Goal: Check status

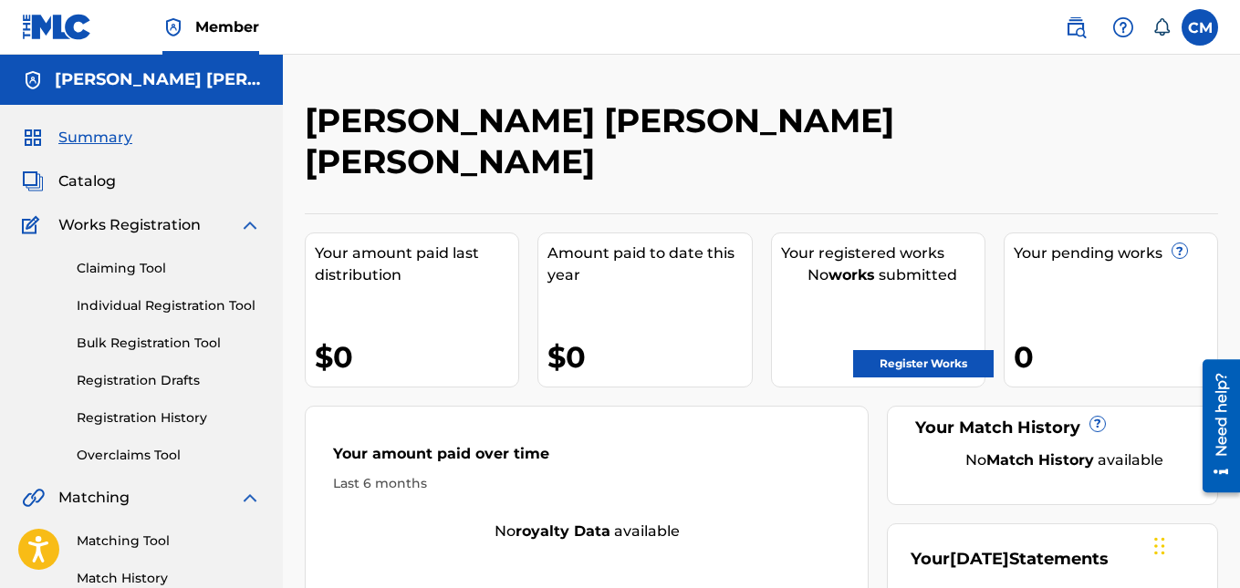
click at [199, 312] on link "Individual Registration Tool" at bounding box center [169, 306] width 184 height 19
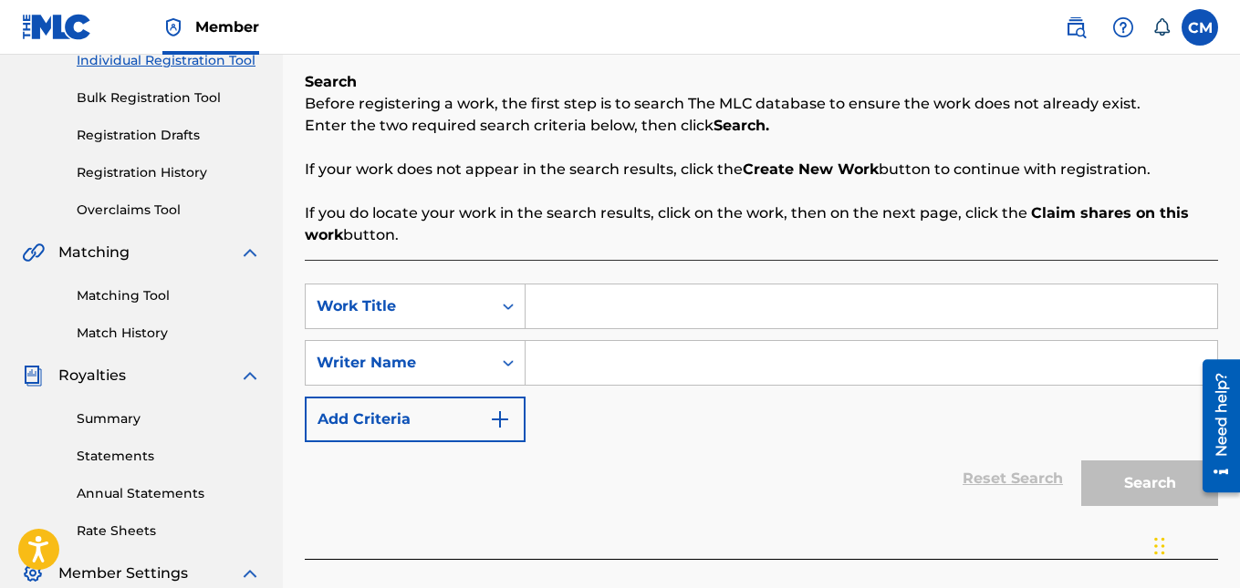
scroll to position [232, 0]
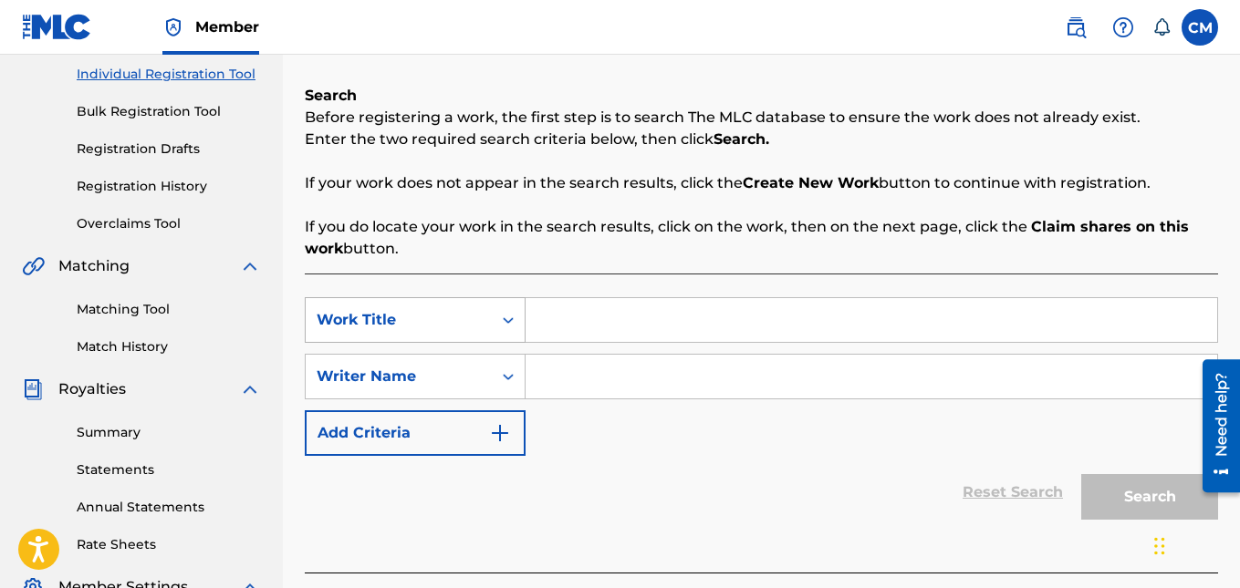
click at [502, 326] on icon "Search Form" at bounding box center [508, 320] width 18 height 18
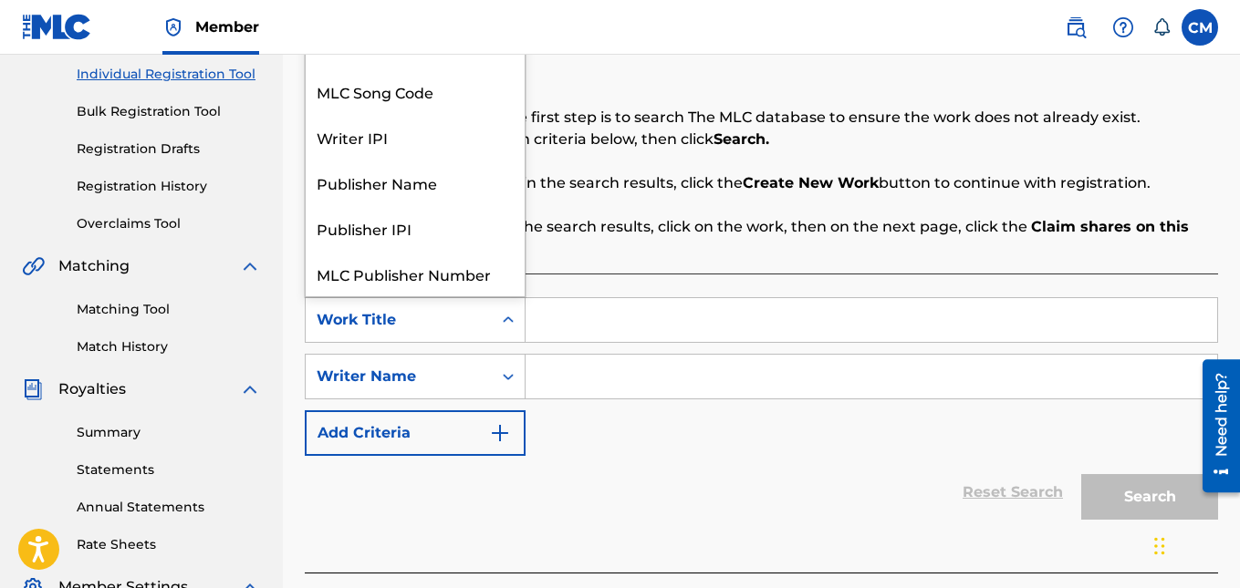
scroll to position [46, 0]
click at [588, 330] on input "Search Form" at bounding box center [872, 320] width 692 height 44
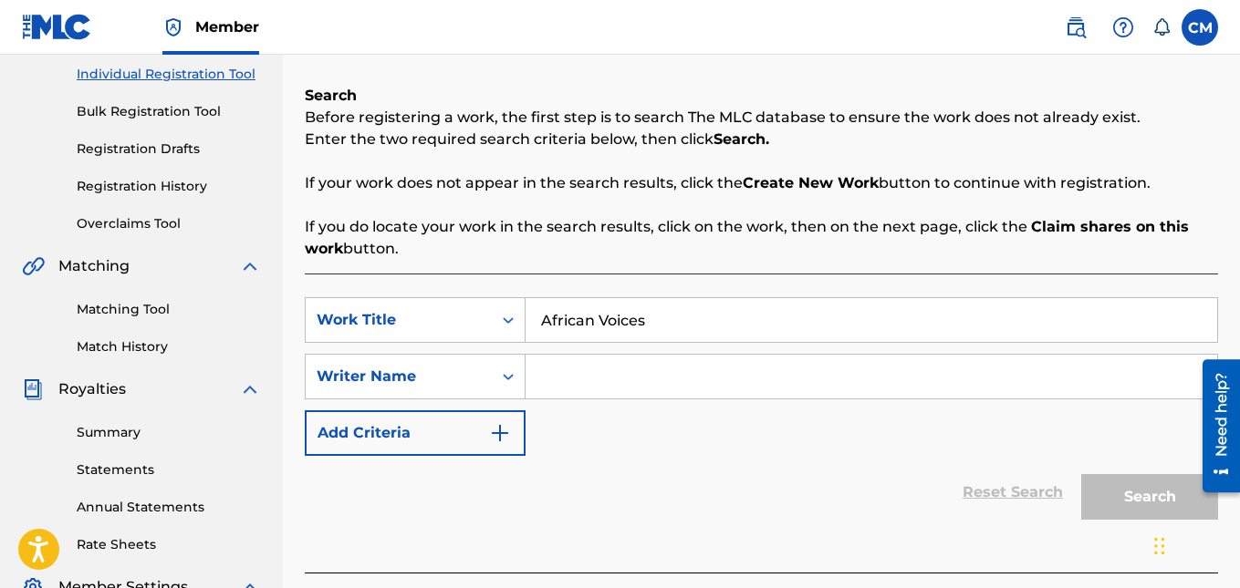
type input "African Voices"
click at [597, 378] on input "Search Form" at bounding box center [872, 377] width 692 height 44
click at [911, 480] on div "Reset Search Search" at bounding box center [761, 492] width 913 height 73
click at [684, 386] on input "Search Form" at bounding box center [872, 377] width 692 height 44
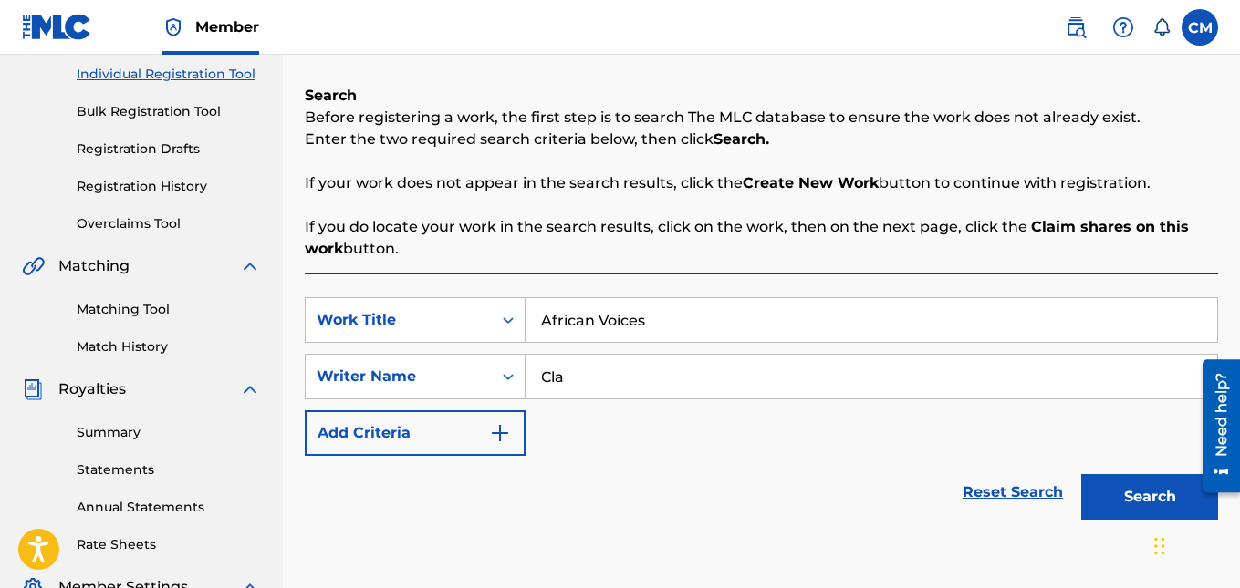
click at [1121, 494] on button "Search" at bounding box center [1149, 497] width 137 height 46
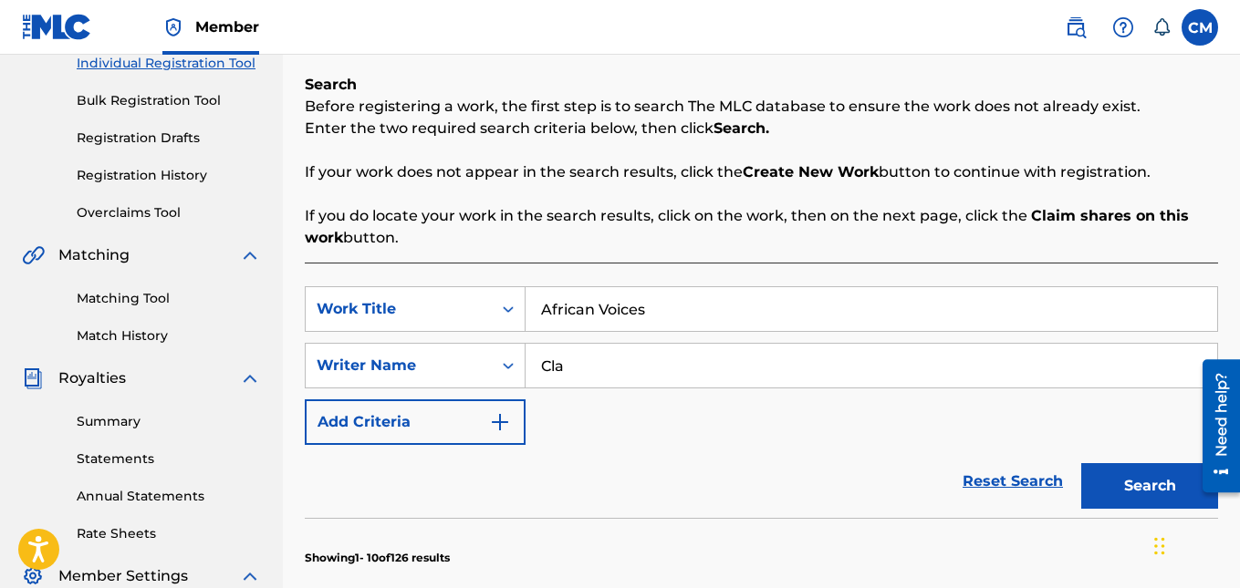
scroll to position [281, 0]
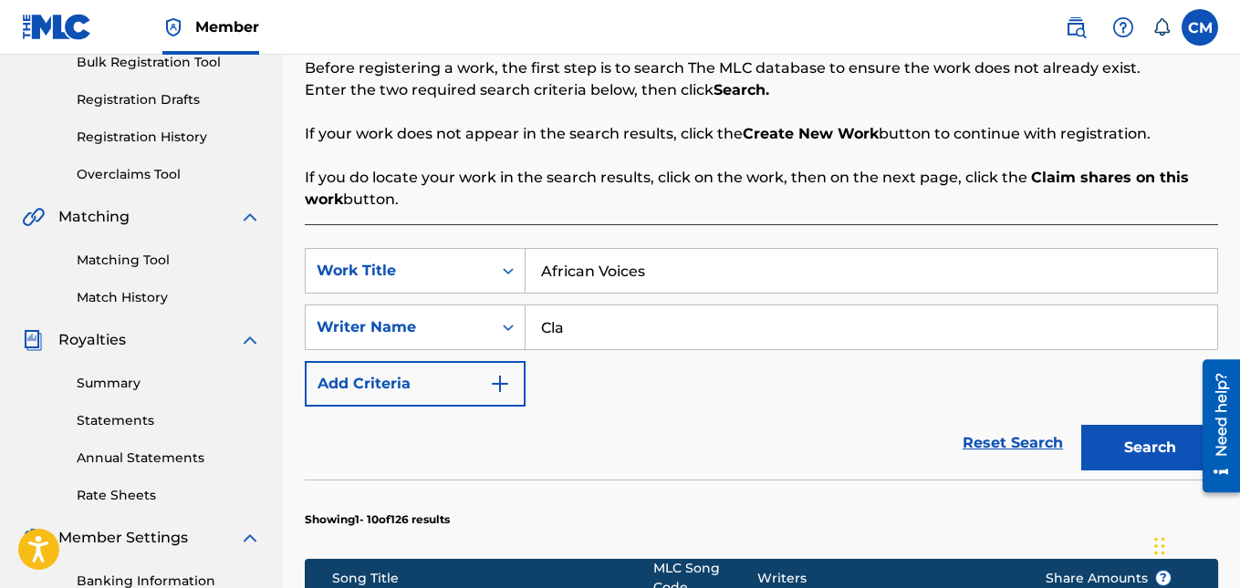
click at [657, 345] on input "Cla" at bounding box center [872, 328] width 692 height 44
type input "[PERSON_NAME]"
click at [1123, 448] on button "Search" at bounding box center [1149, 448] width 137 height 46
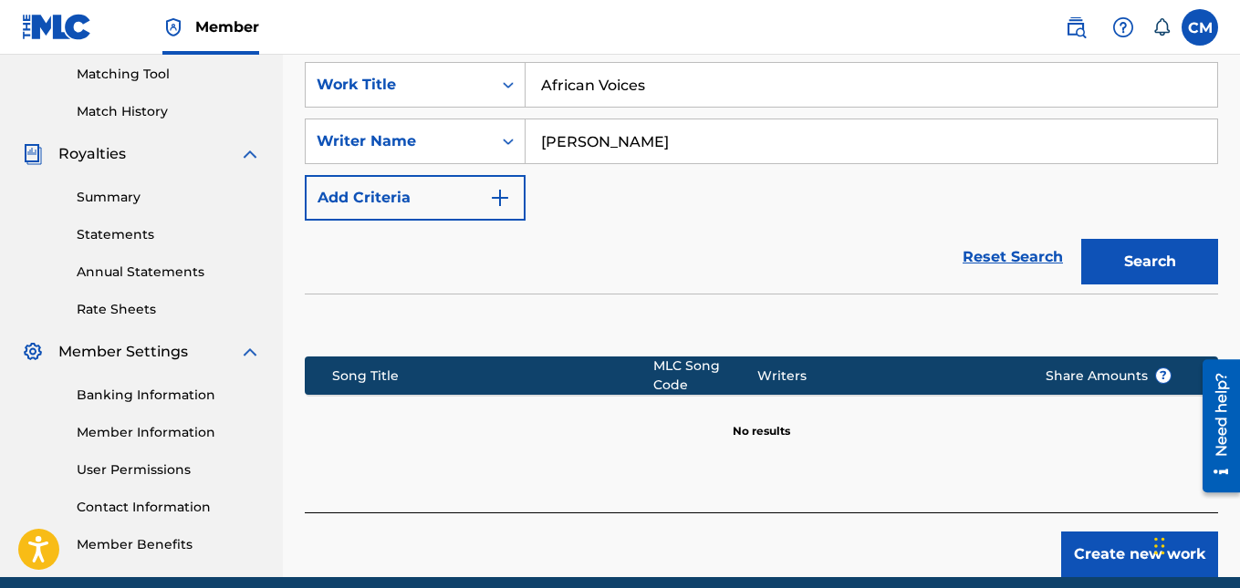
scroll to position [543, 0]
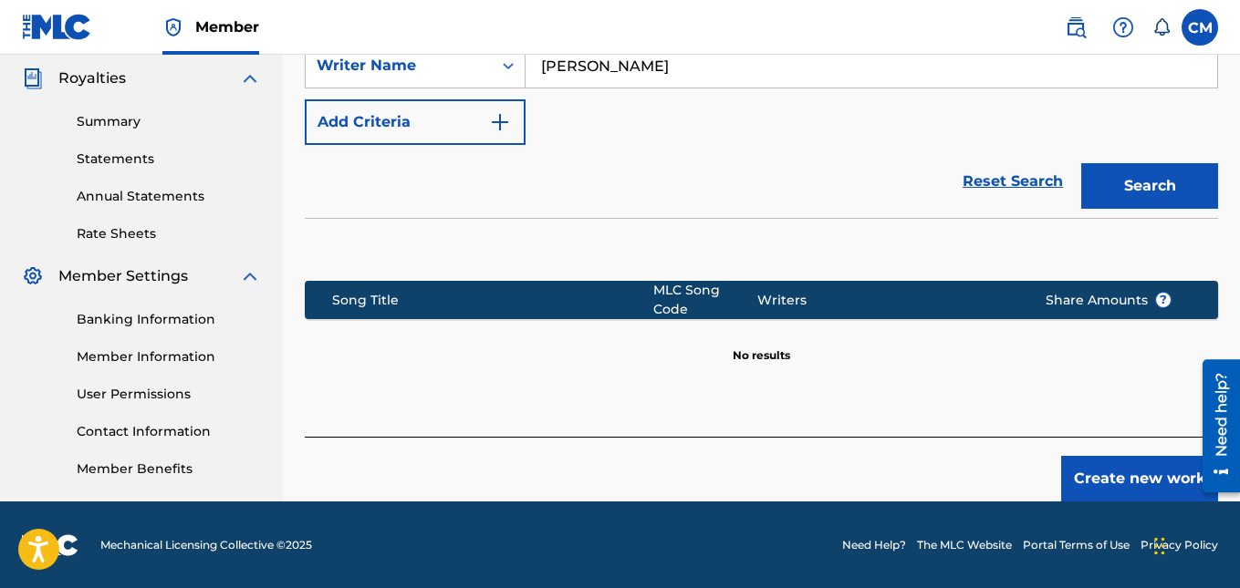
click at [1140, 465] on button "Create new work" at bounding box center [1139, 479] width 157 height 46
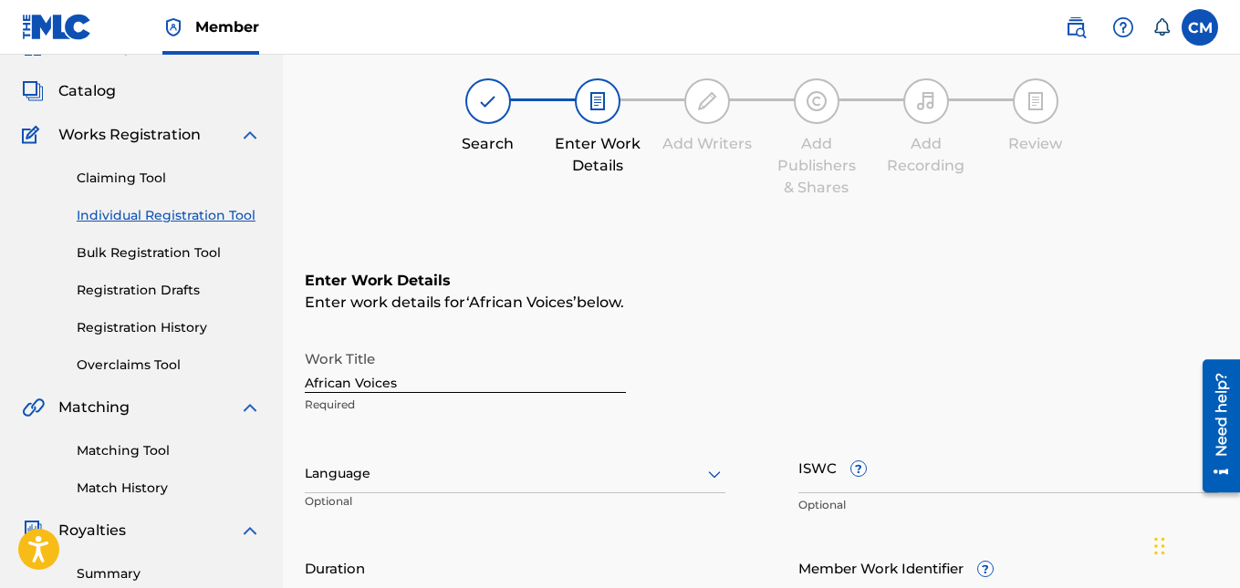
scroll to position [0, 0]
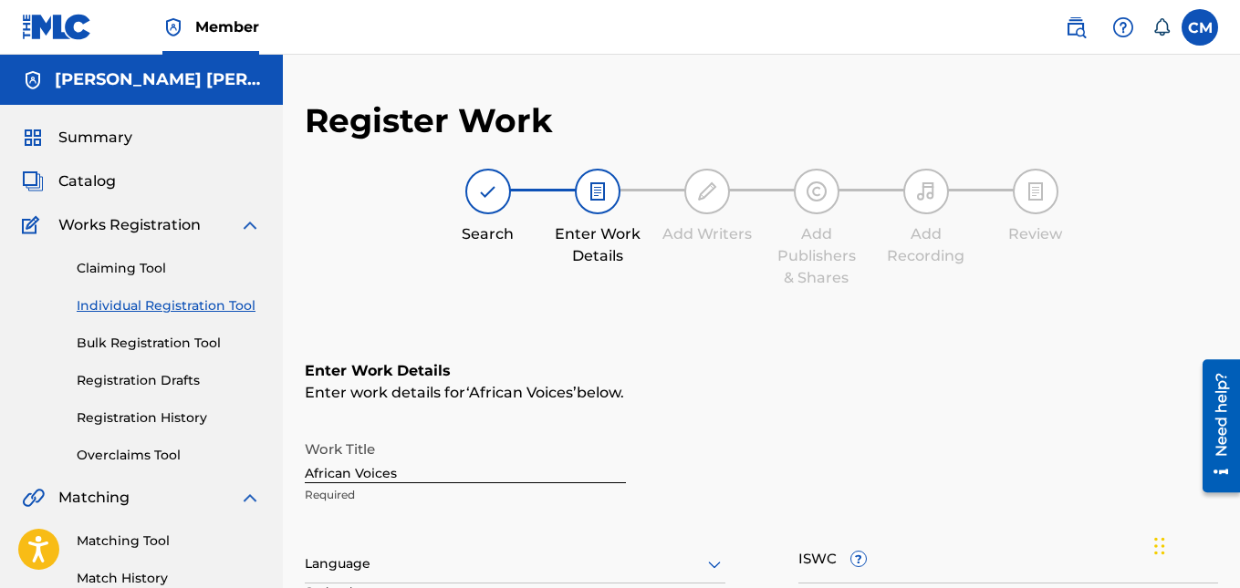
click at [170, 416] on link "Registration History" at bounding box center [169, 418] width 184 height 19
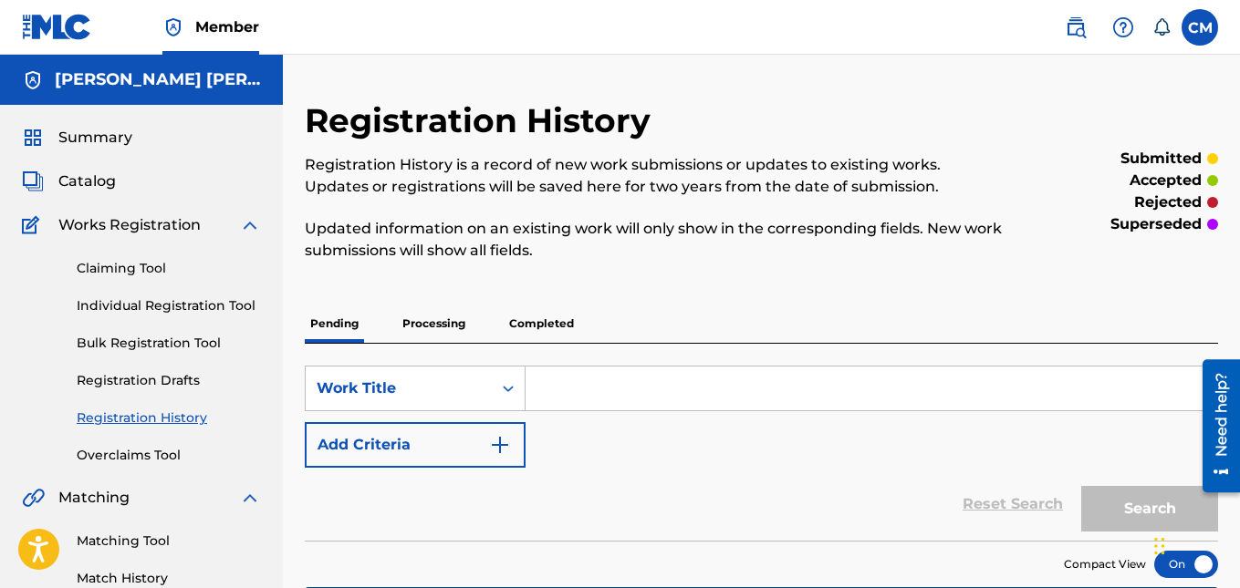
click at [419, 322] on p "Processing" at bounding box center [434, 324] width 74 height 38
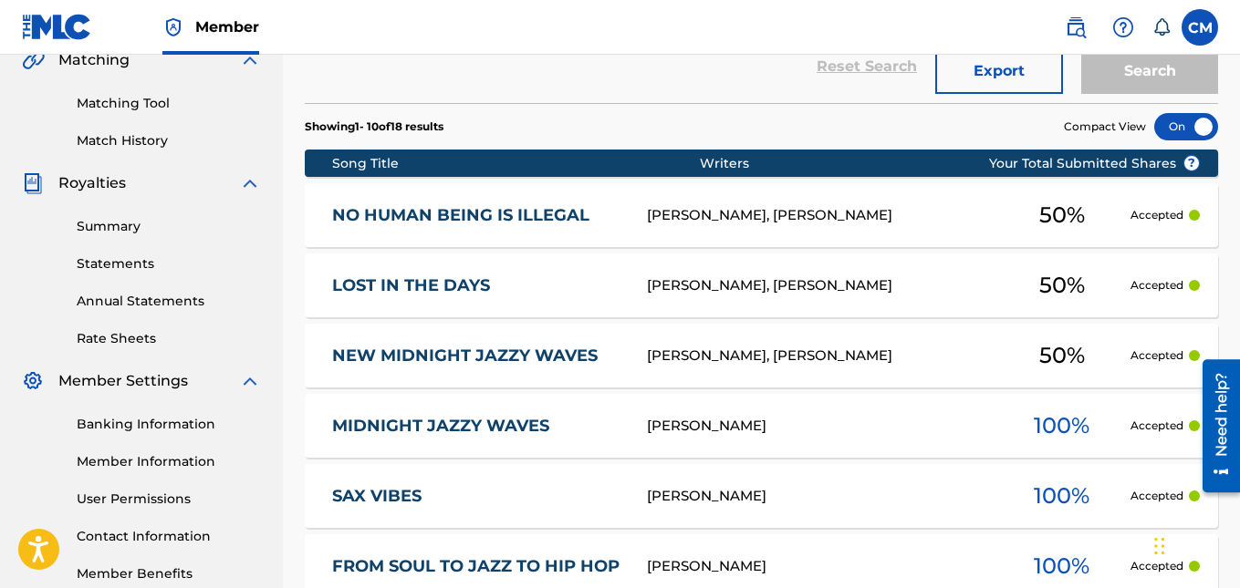
scroll to position [442, 0]
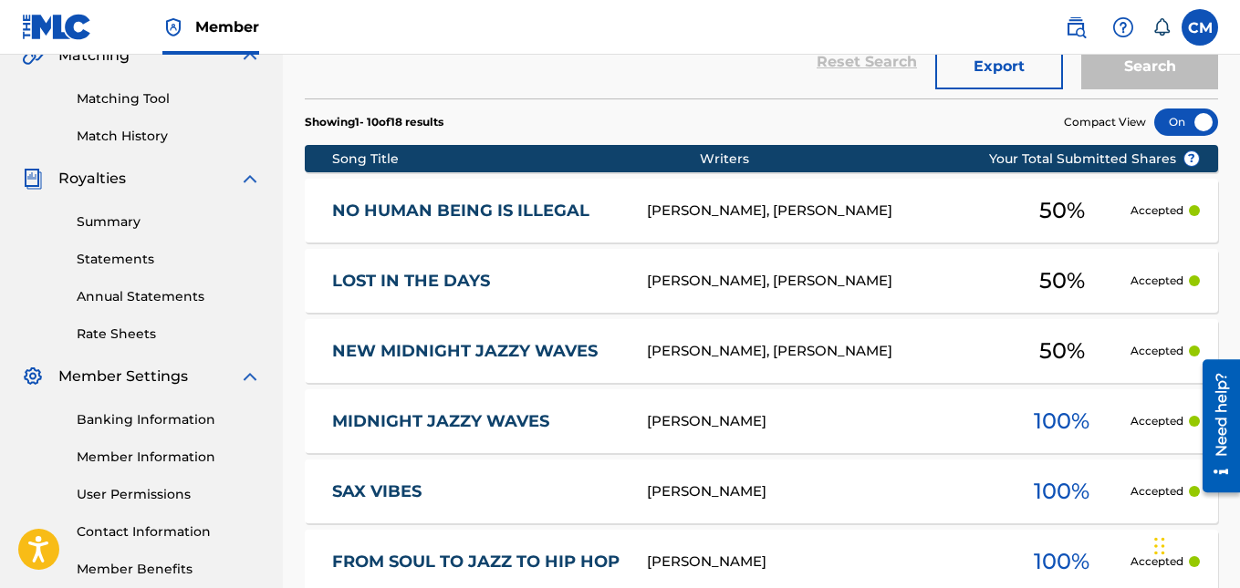
click at [1156, 210] on p "Accepted" at bounding box center [1156, 211] width 53 height 16
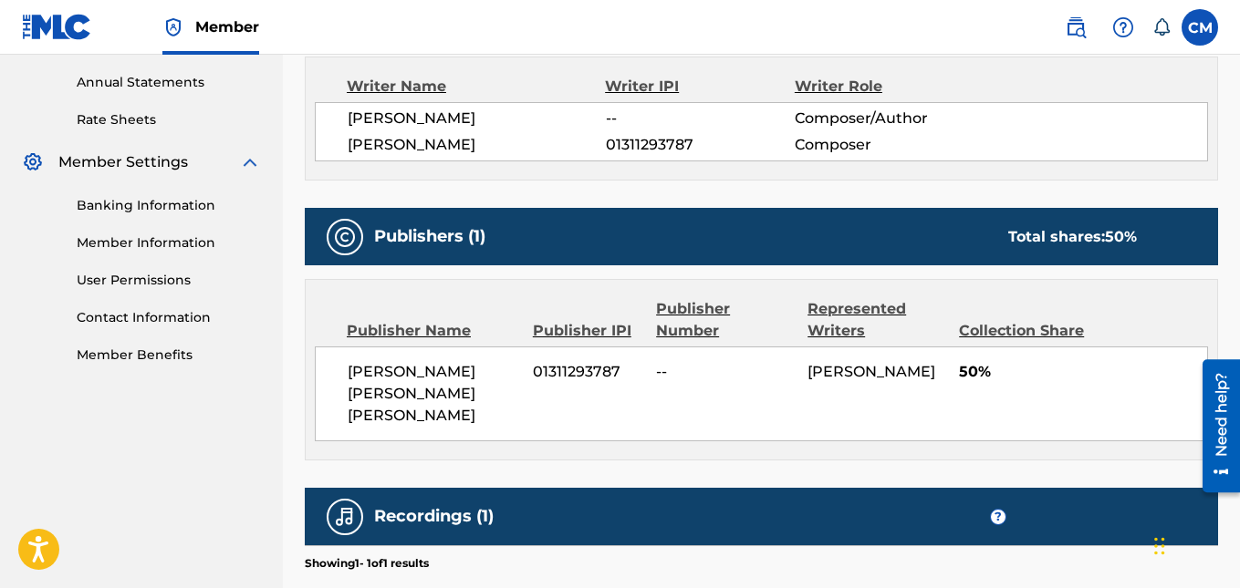
scroll to position [161, 0]
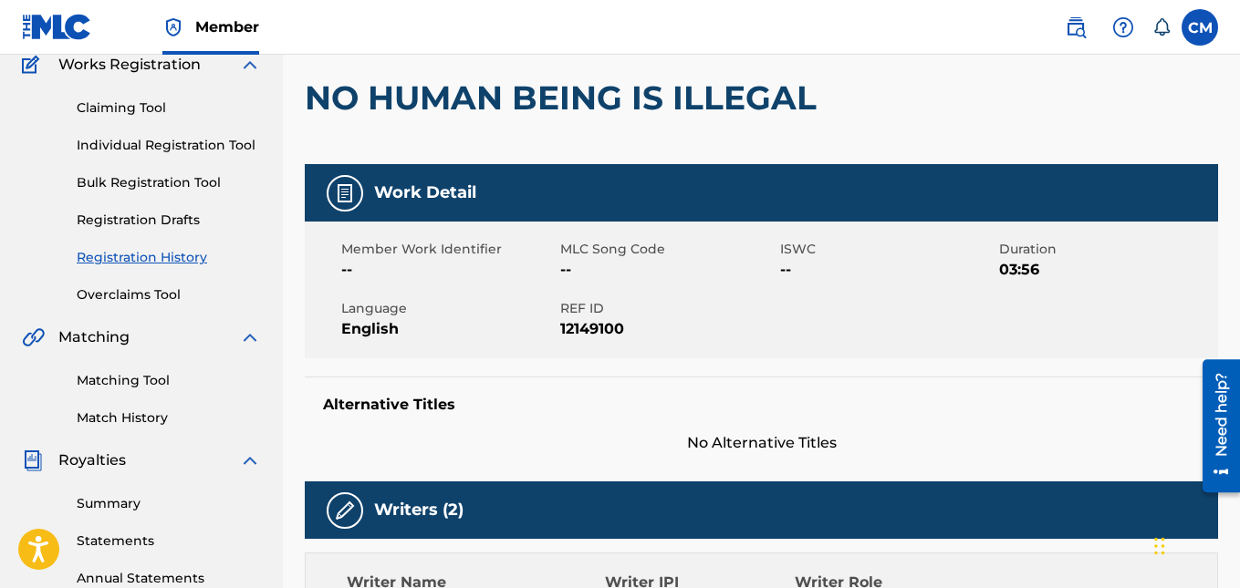
click at [116, 256] on link "Registration History" at bounding box center [169, 257] width 184 height 19
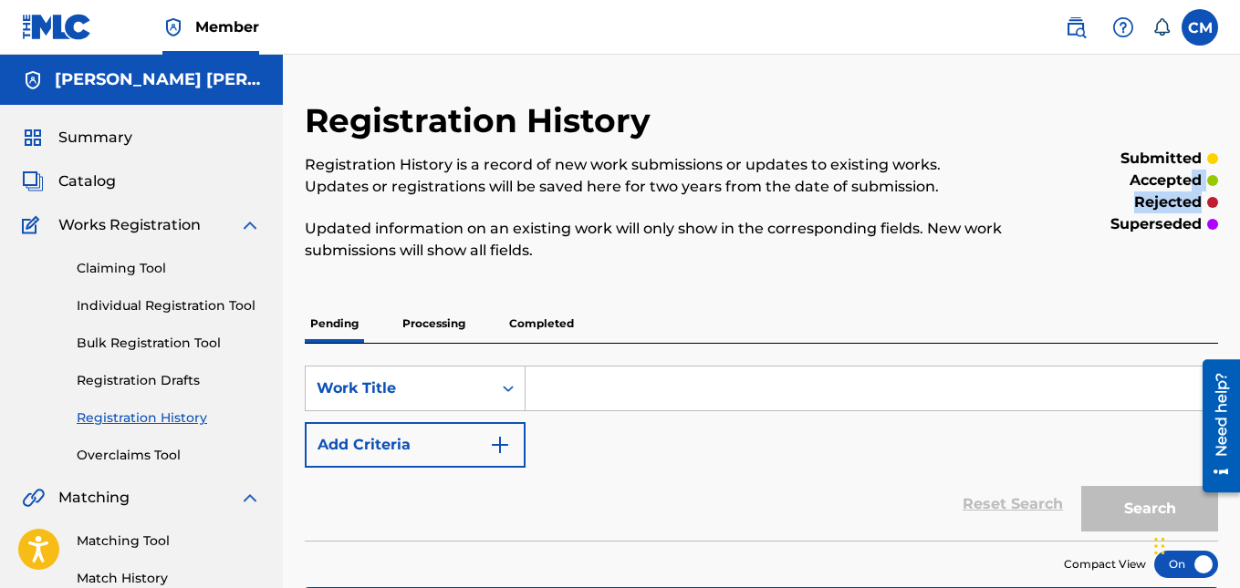
drag, startPoint x: 1195, startPoint y: 187, endPoint x: 1241, endPoint y: 212, distance: 51.8
click at [1239, 212] on html "Accessibility Screen-Reader Guide, Feedback, and Issue Reporting | New window C…" at bounding box center [620, 294] width 1240 height 588
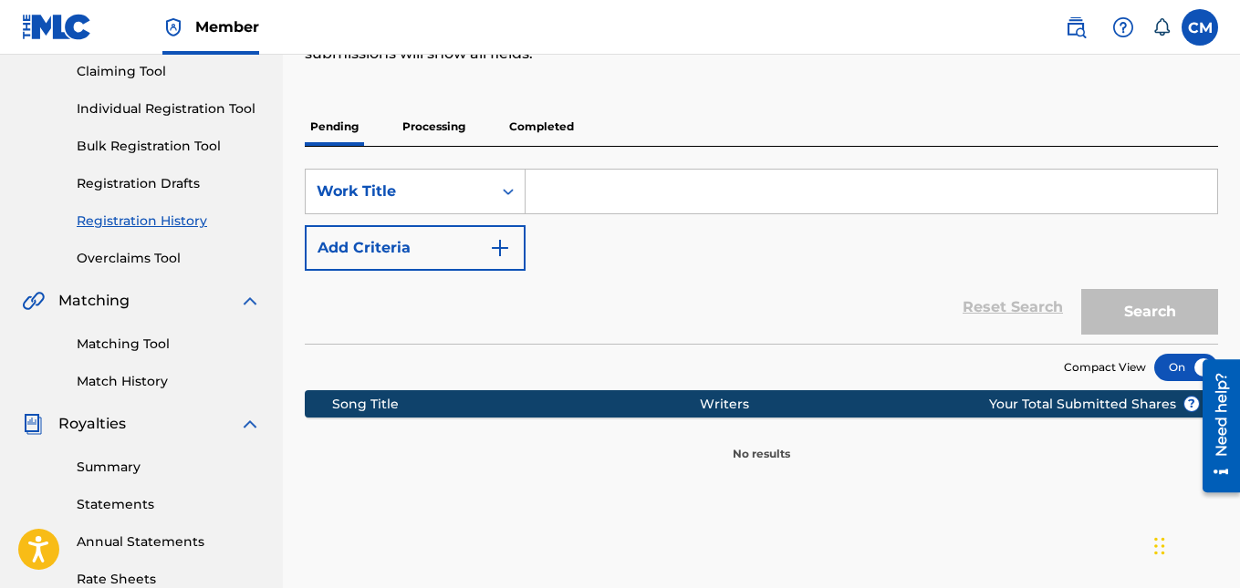
scroll to position [161, 0]
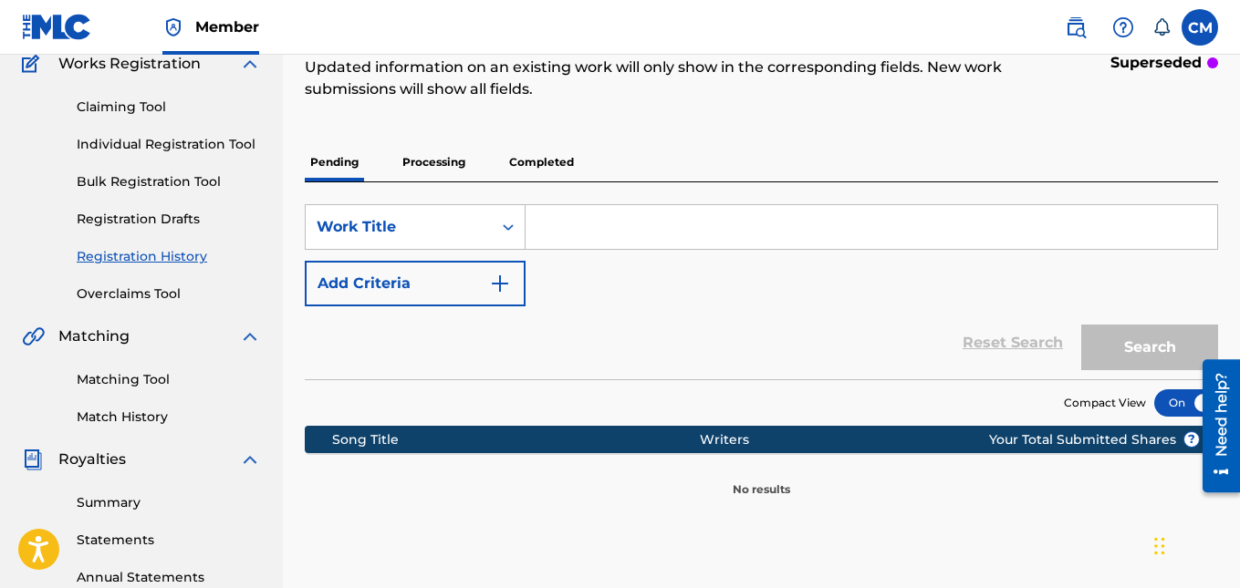
click at [431, 177] on p "Processing" at bounding box center [434, 162] width 74 height 38
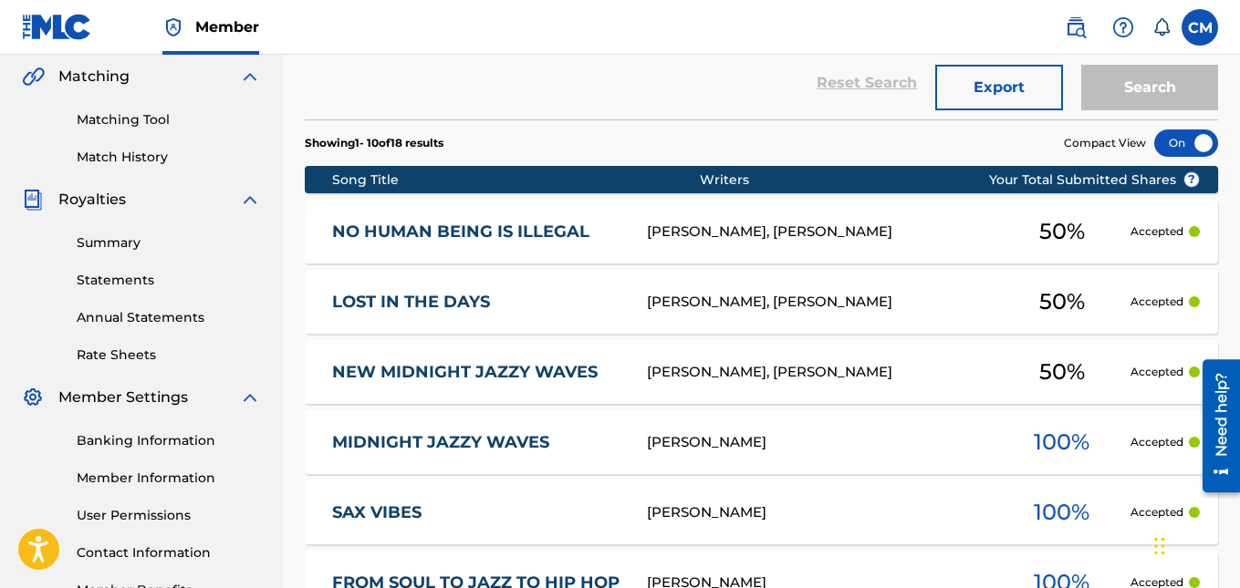
scroll to position [528, 0]
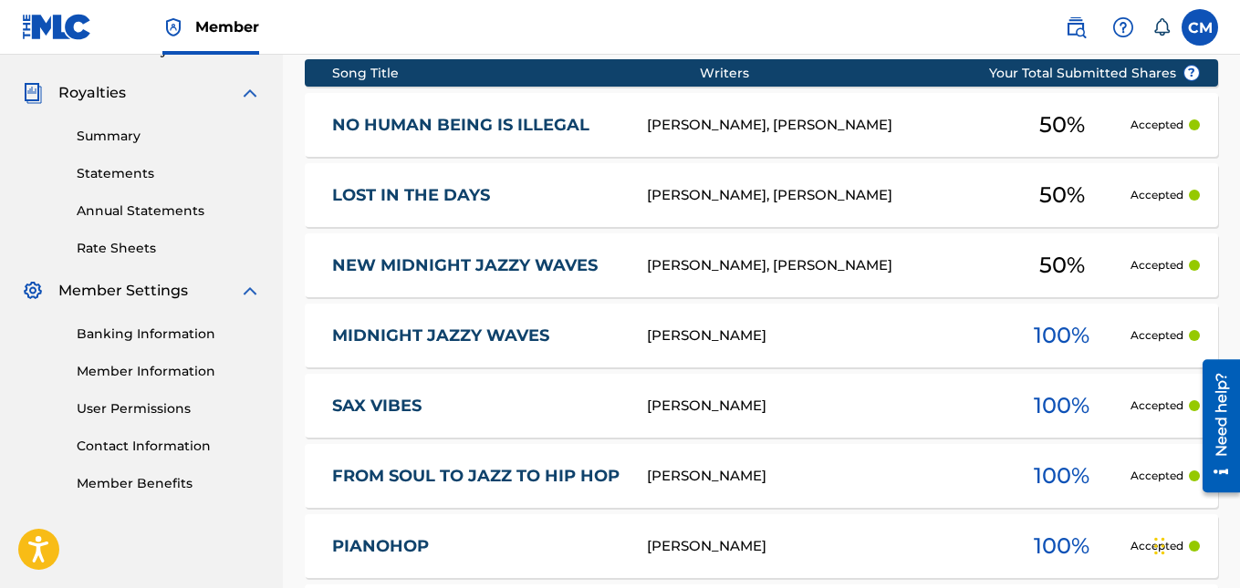
drag, startPoint x: 1245, startPoint y: 201, endPoint x: 26, endPoint y: 45, distance: 1228.9
click at [1067, 342] on span "100 %" at bounding box center [1062, 335] width 56 height 33
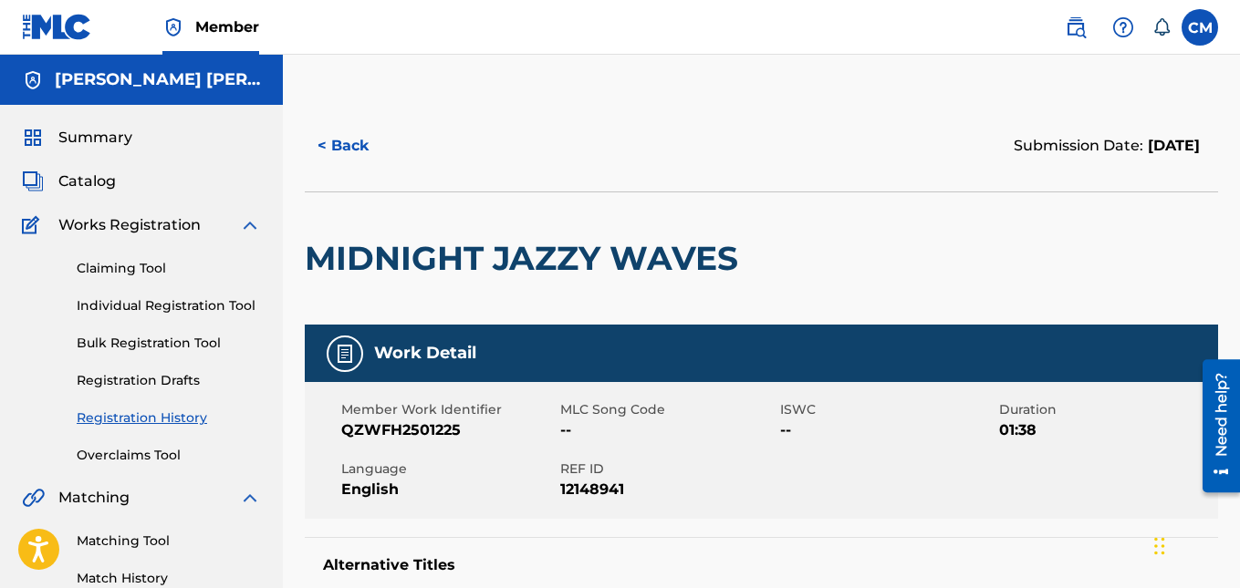
click at [82, 141] on span "Summary" at bounding box center [95, 138] width 74 height 22
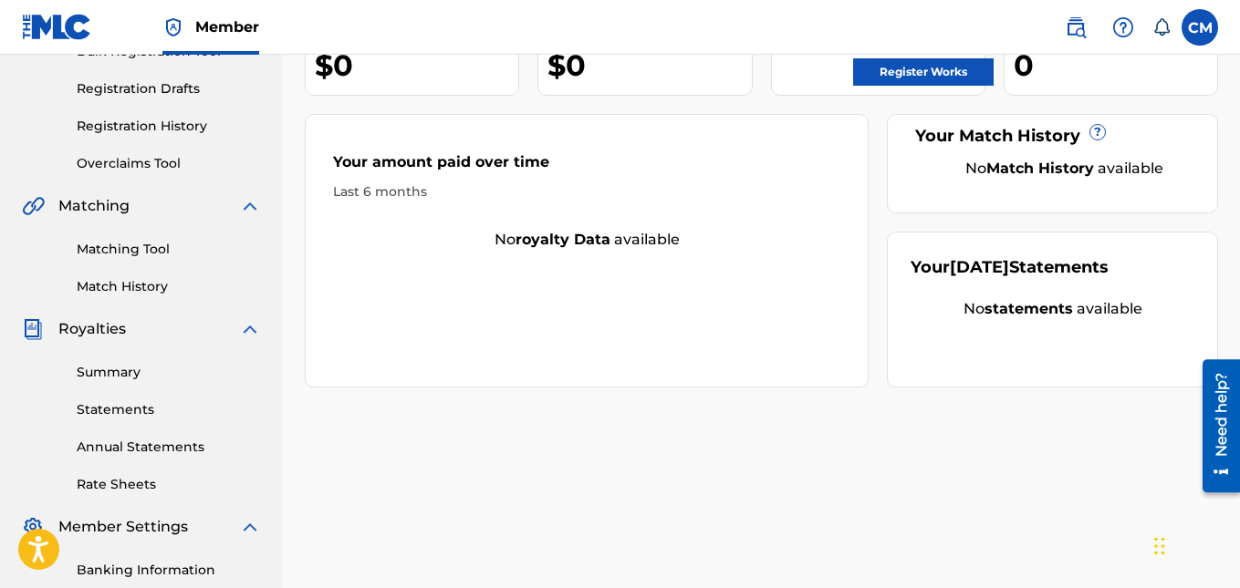
scroll to position [543, 0]
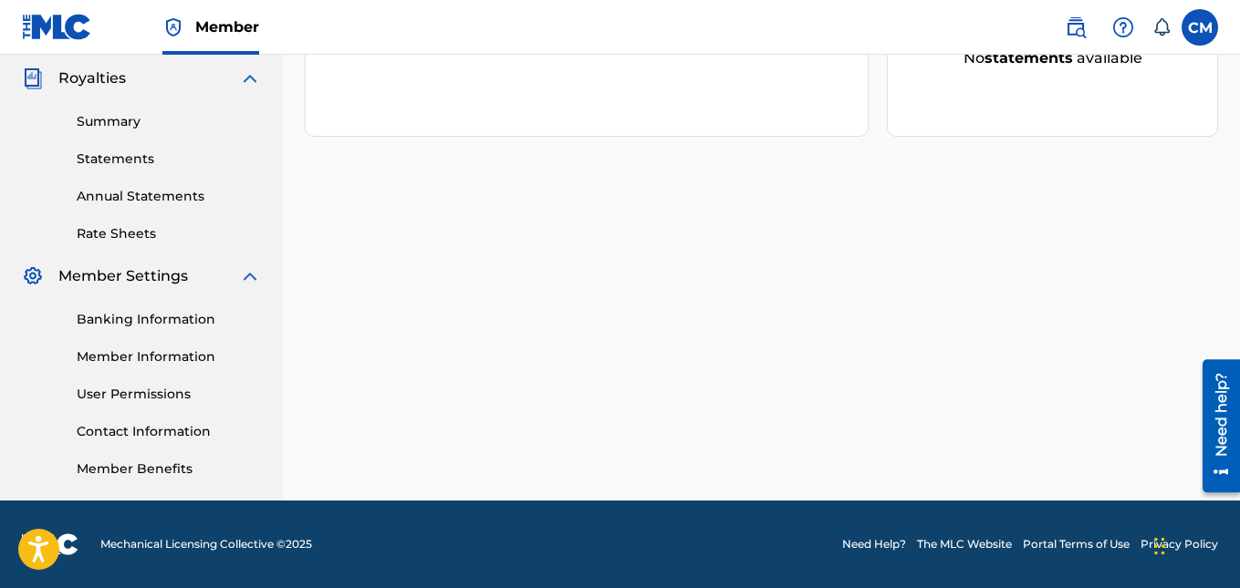
click at [511, 187] on div "[PERSON_NAME] [PERSON_NAME] [PERSON_NAME] Your amount paid last distribution $0…" at bounding box center [761, 29] width 957 height 943
